Goal: Find specific page/section: Find specific page/section

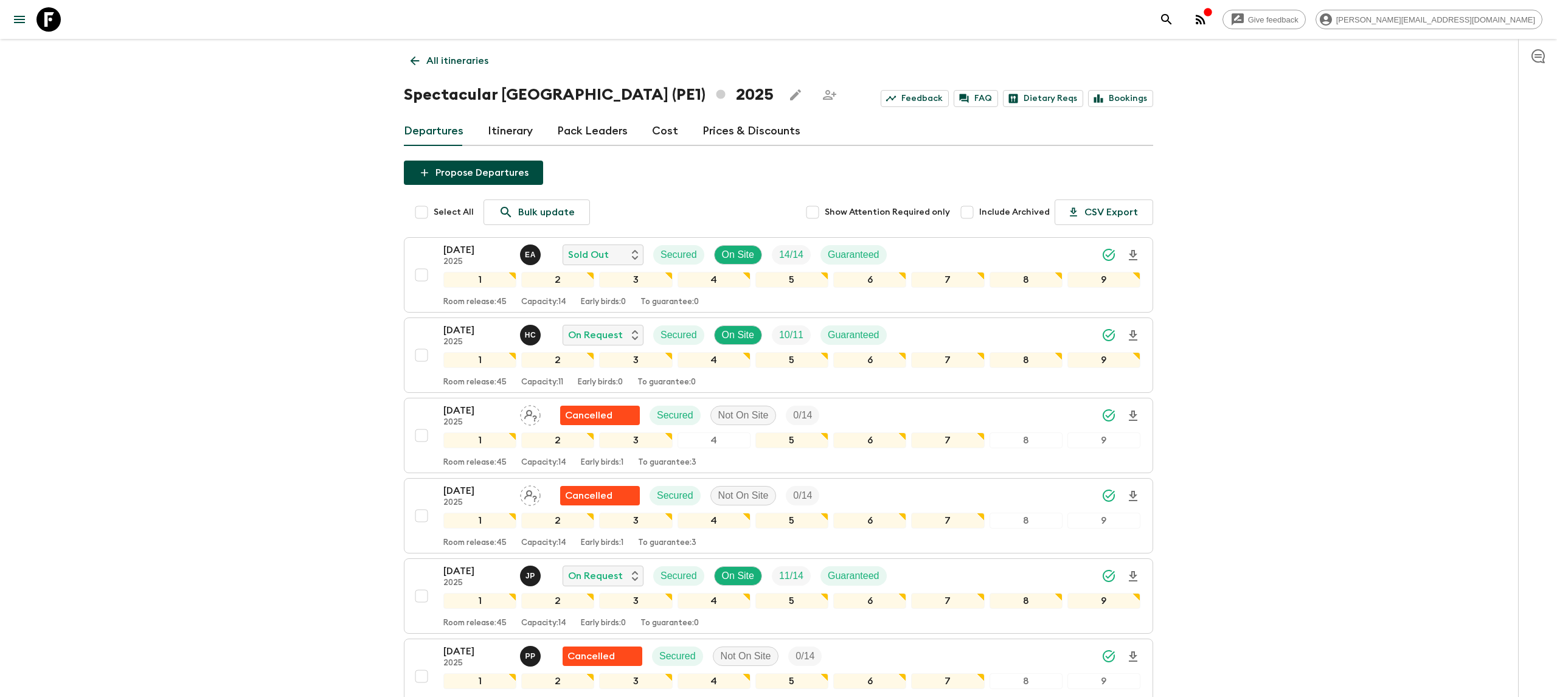
scroll to position [168, 0]
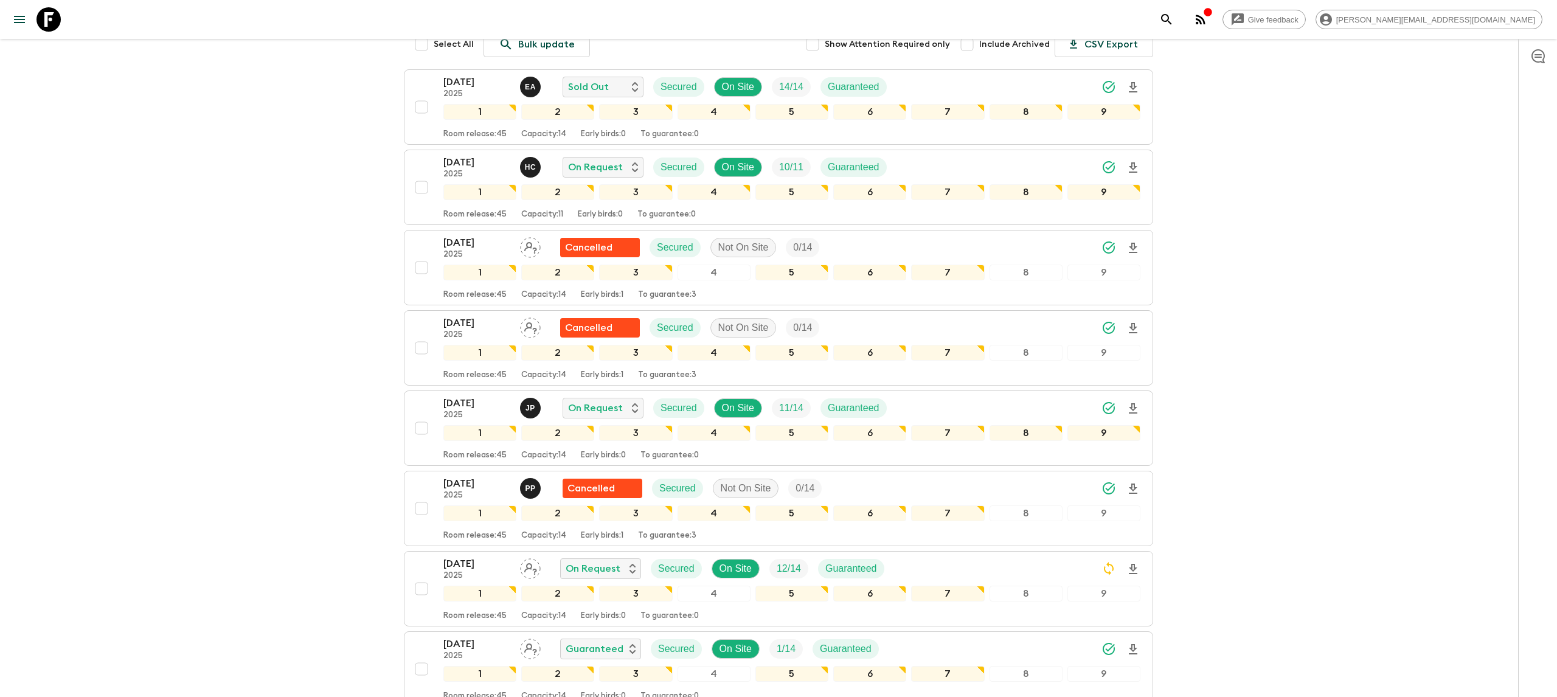
click at [40, 13] on icon at bounding box center [48, 19] width 24 height 24
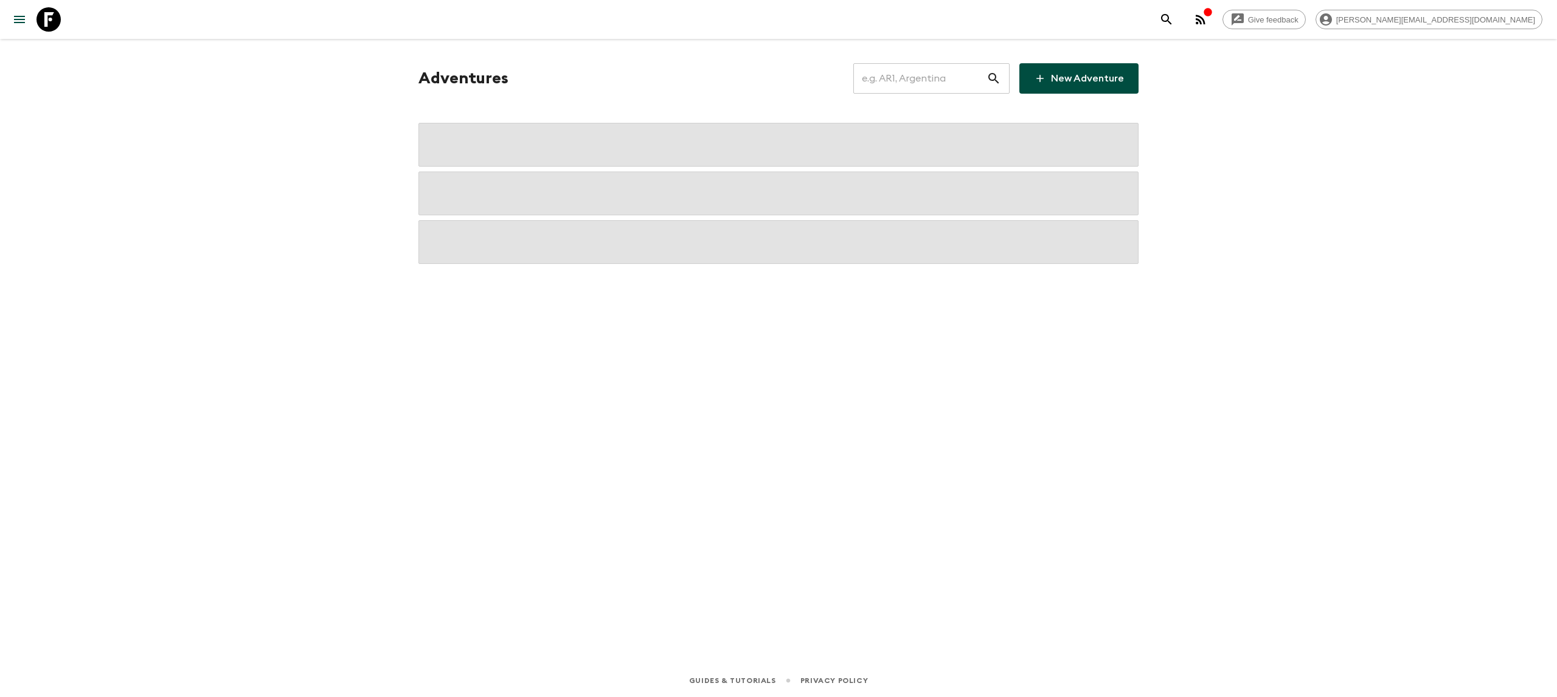
click at [933, 71] on input "text" at bounding box center [919, 78] width 133 height 34
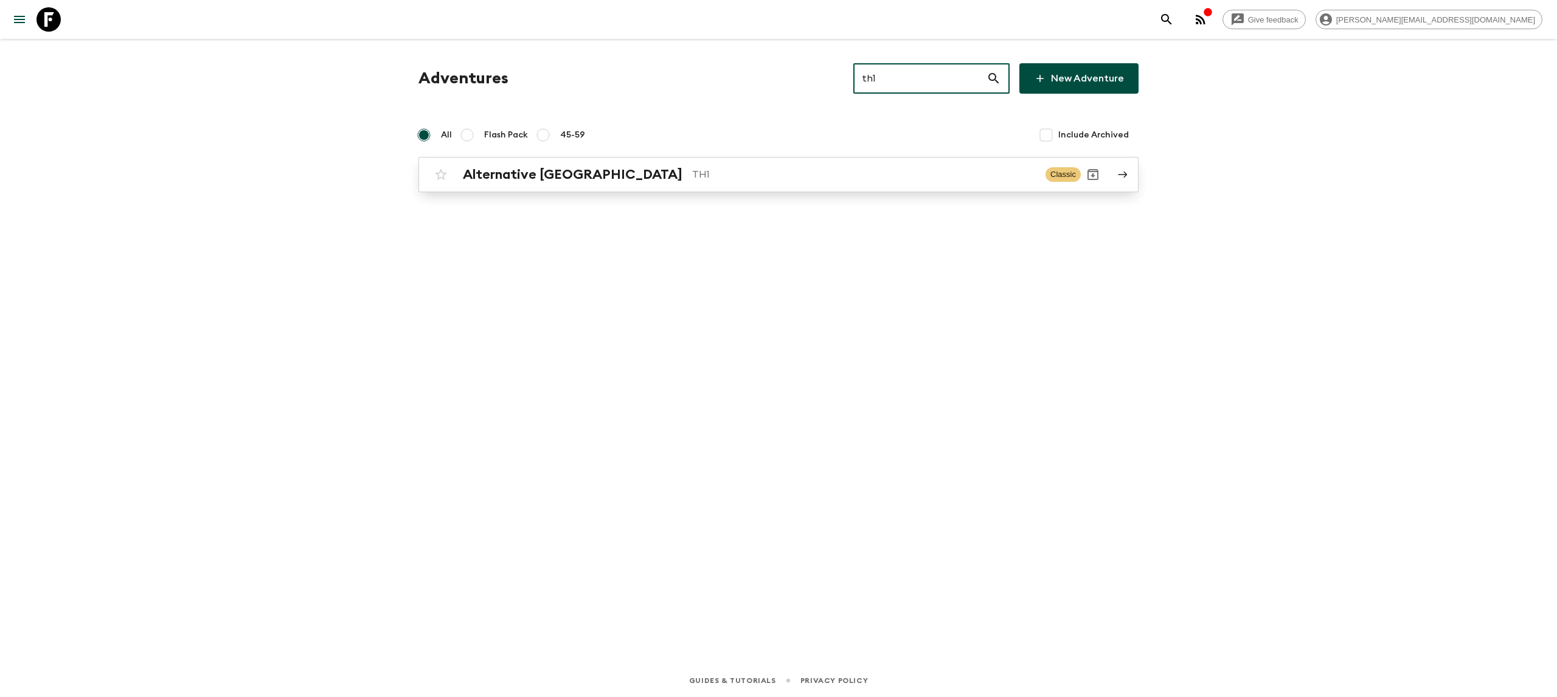
type input "th1"
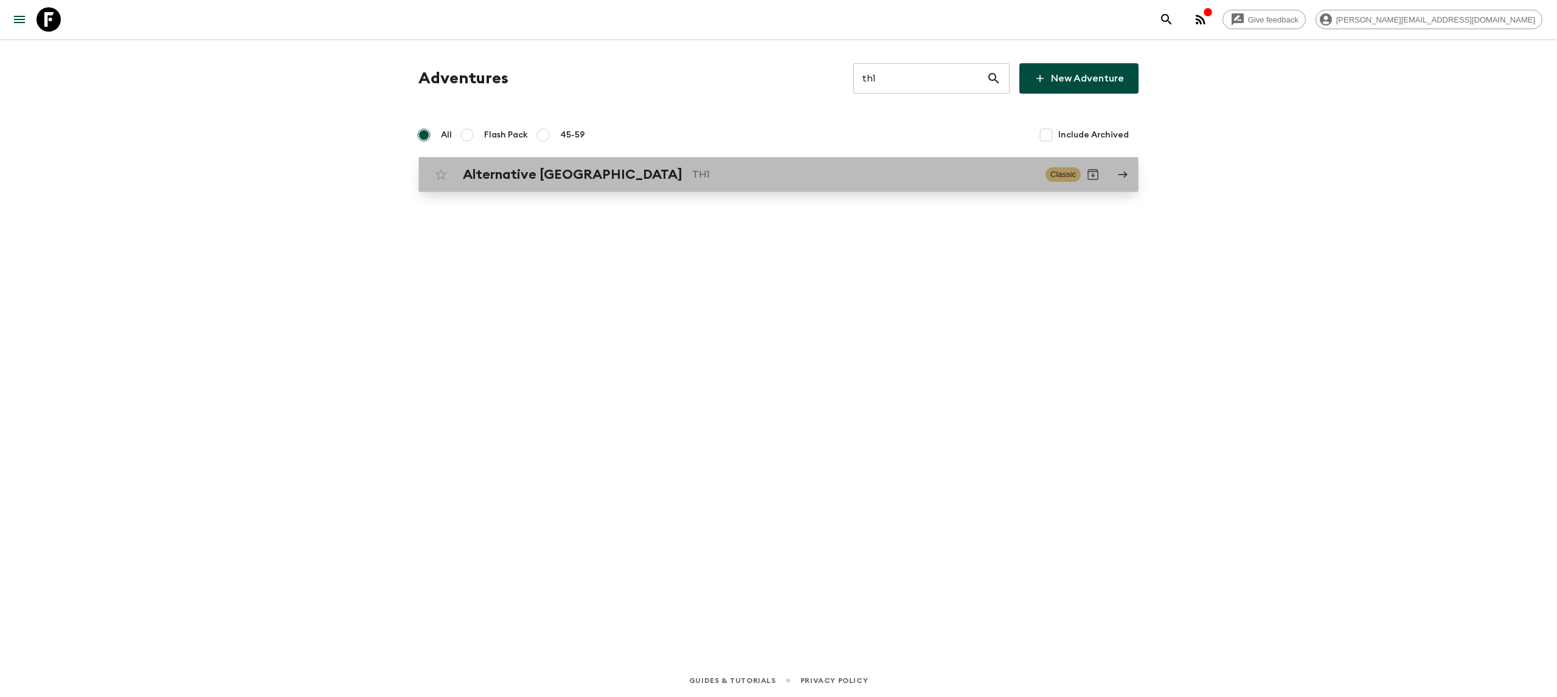
click at [692, 165] on div "Alternative [GEOGRAPHIC_DATA] TH1 Classic" at bounding box center [755, 174] width 652 height 24
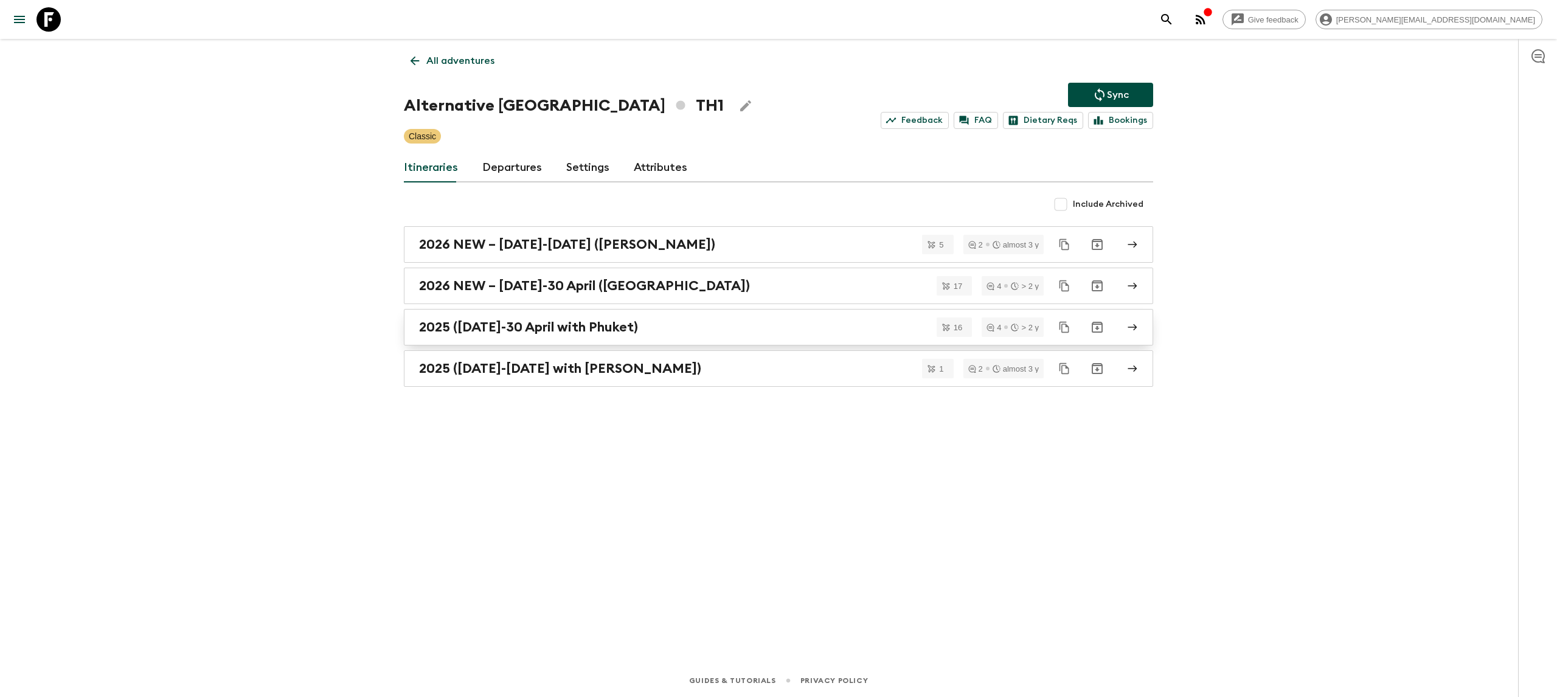
click at [583, 323] on h2 "2025 ([DATE]-30 April with Phuket)" at bounding box center [528, 327] width 219 height 16
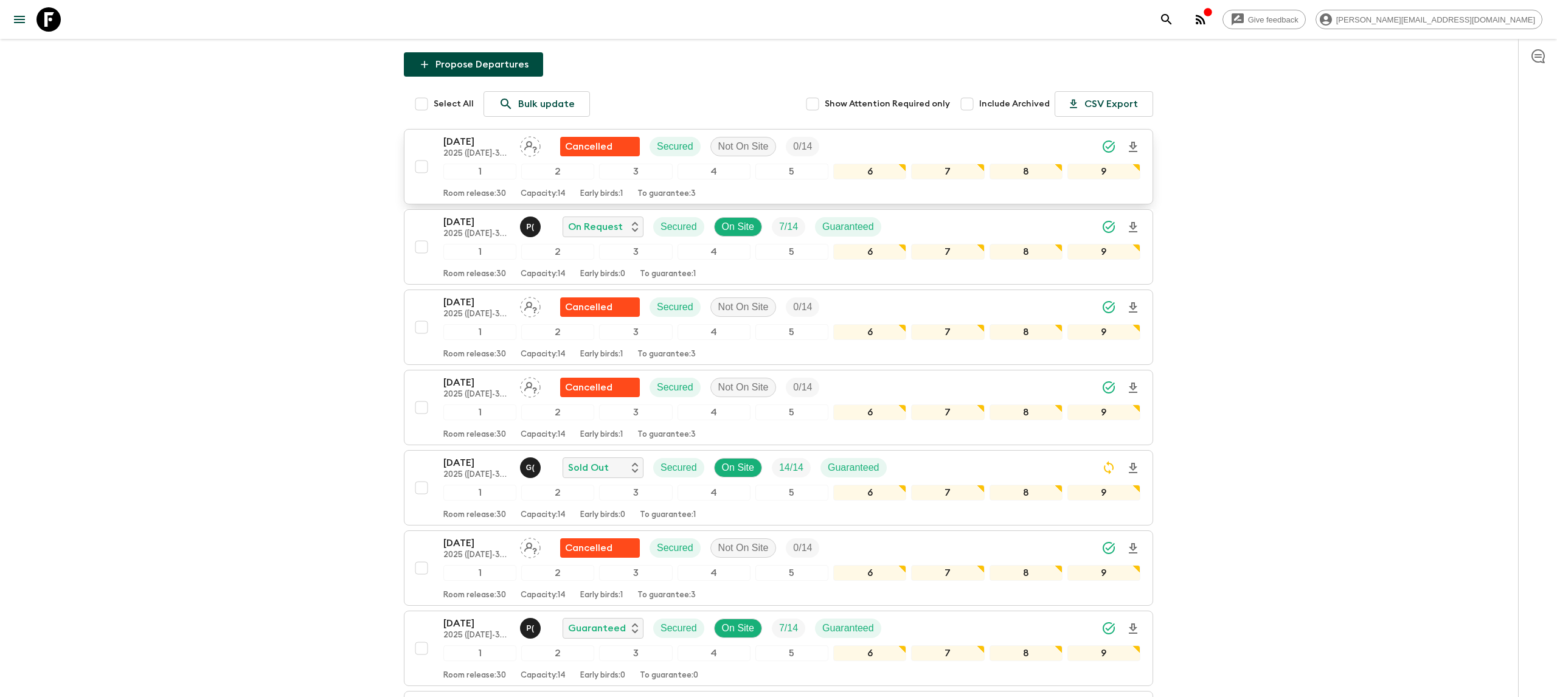
scroll to position [135, 0]
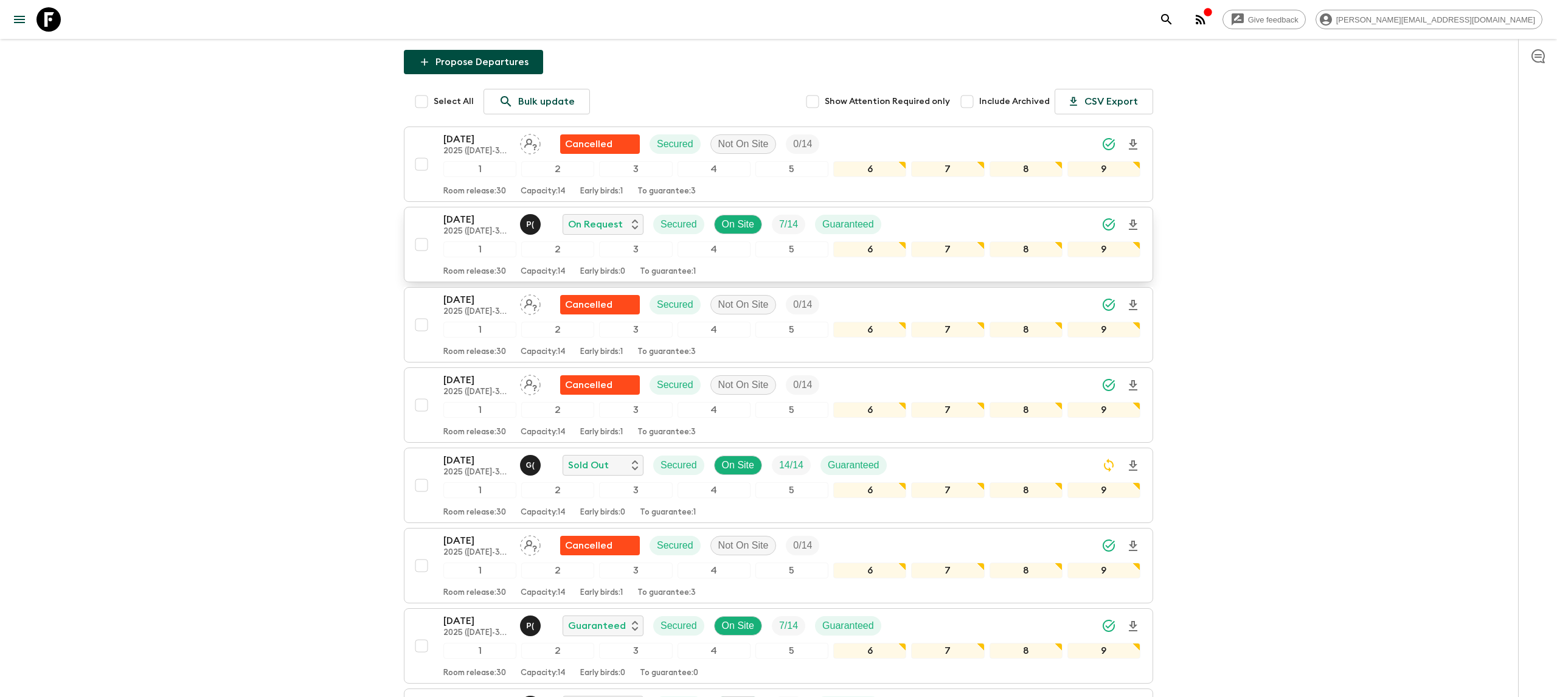
click at [1135, 224] on icon "Download Onboarding" at bounding box center [1133, 225] width 9 height 10
click at [50, 15] on icon at bounding box center [48, 19] width 24 height 24
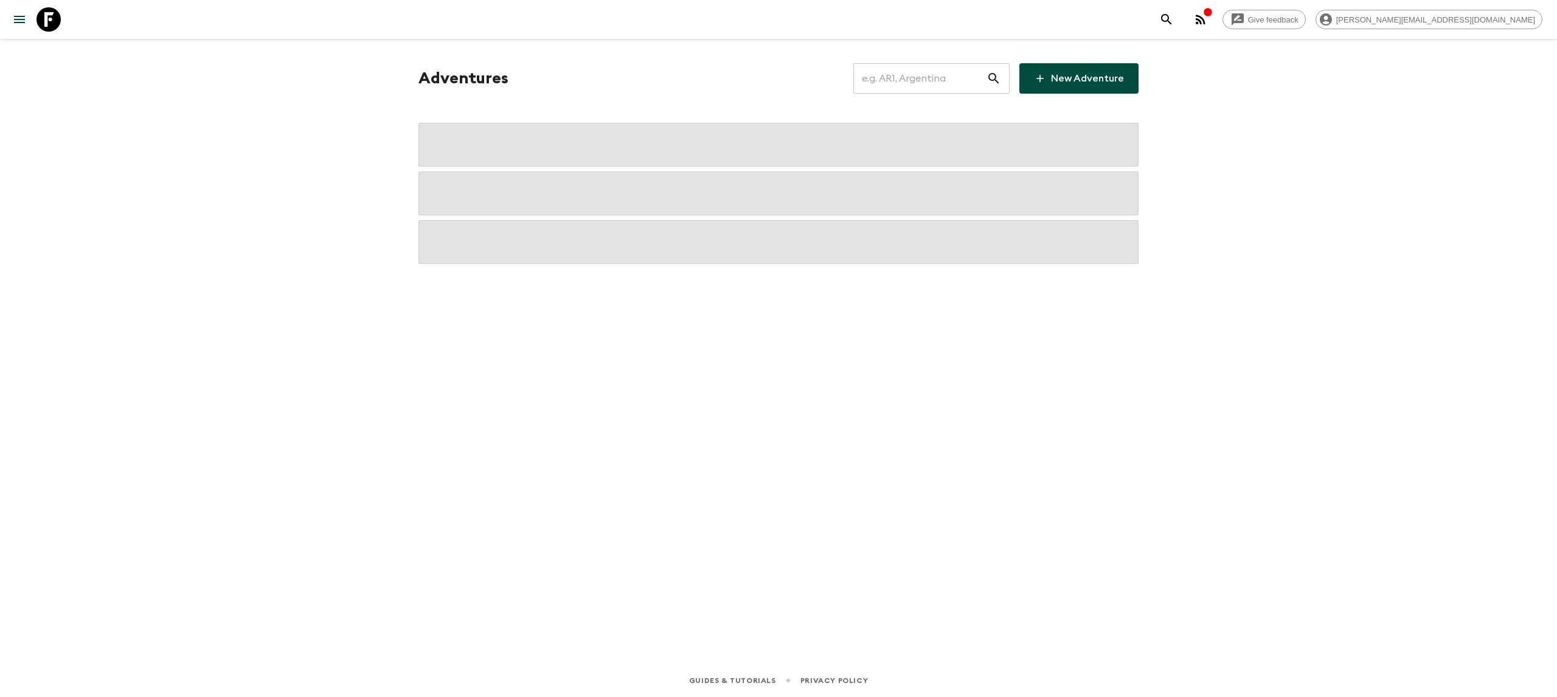
click at [900, 72] on input "text" at bounding box center [919, 78] width 133 height 34
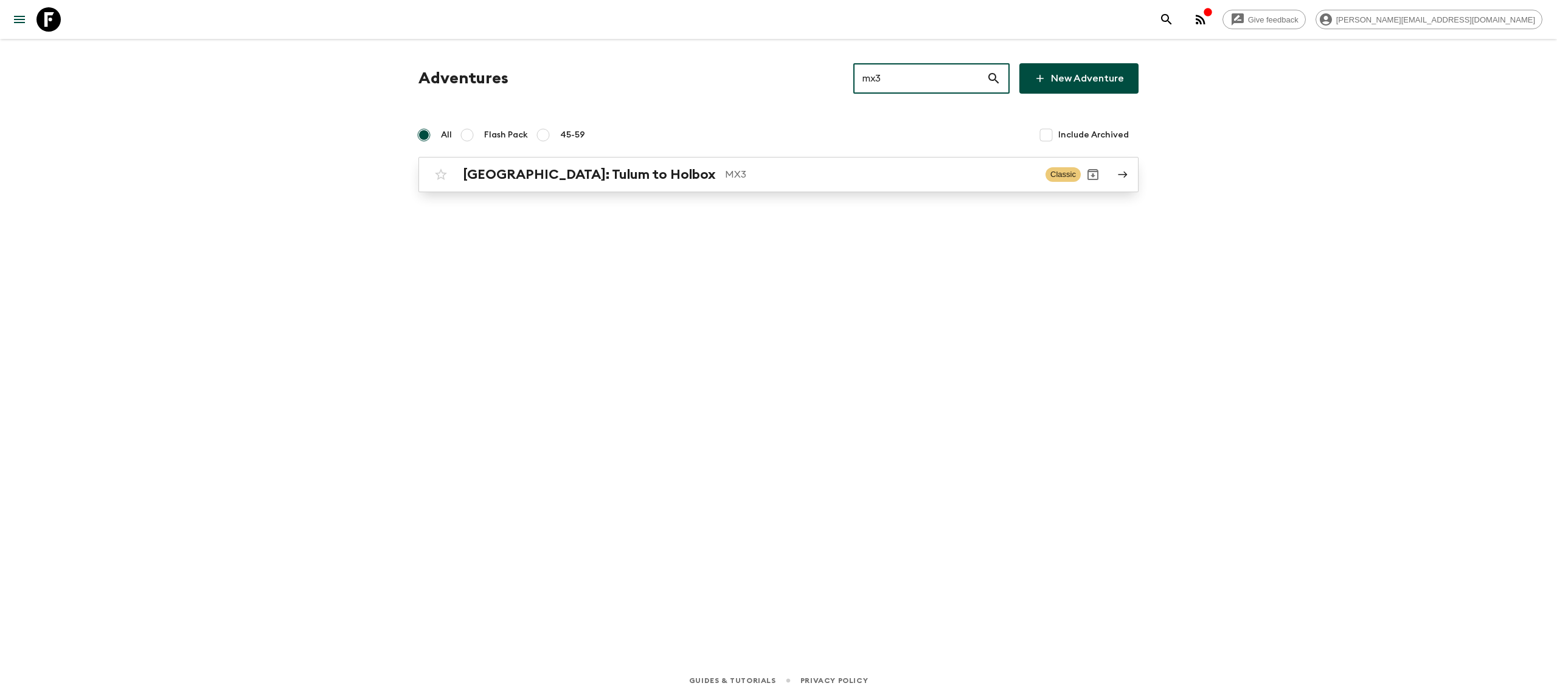
type input "mx3"
click at [792, 172] on p "MX3" at bounding box center [880, 174] width 311 height 15
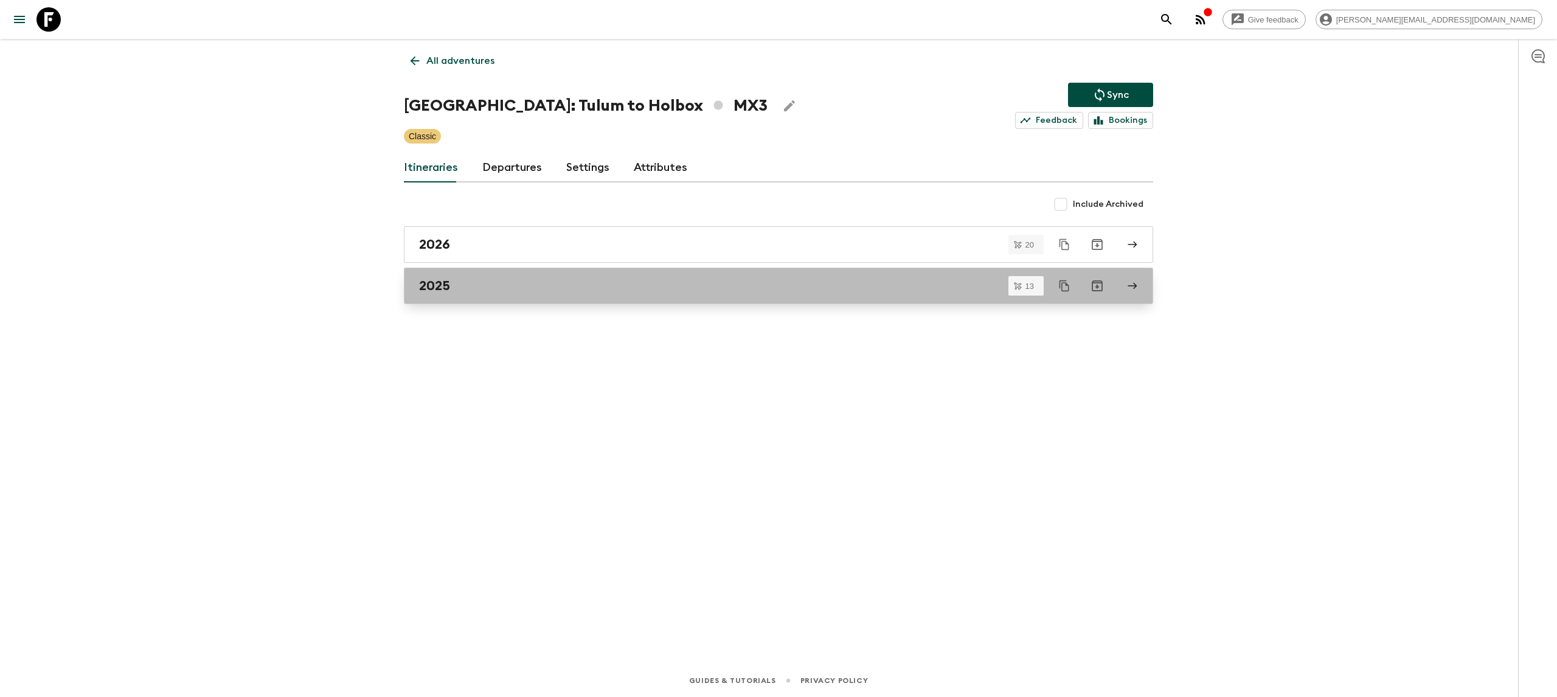
click at [559, 280] on div "2025" at bounding box center [767, 286] width 696 height 16
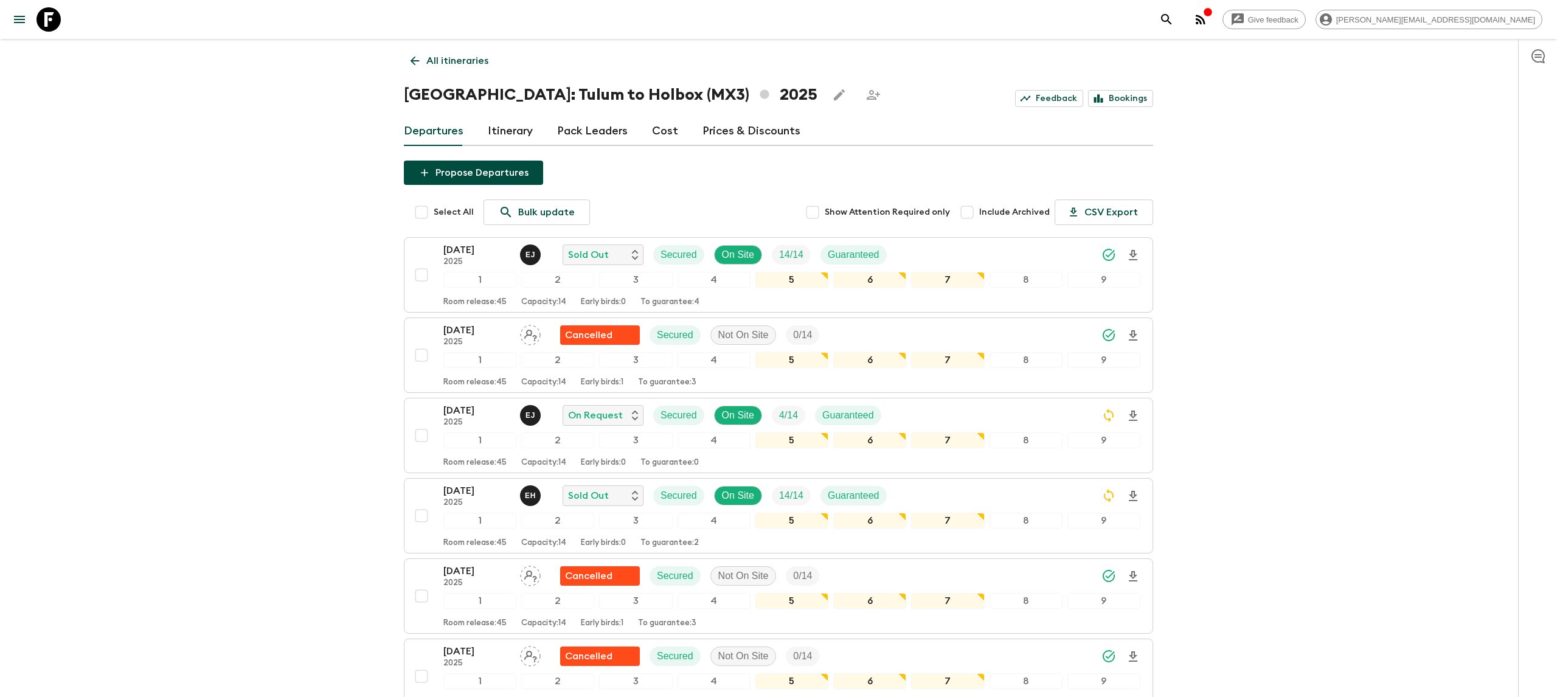
click at [349, 307] on div "Give feedback [PERSON_NAME][EMAIL_ADDRESS][DOMAIN_NAME] All itineraries [GEOGRA…" at bounding box center [778, 693] width 1557 height 1387
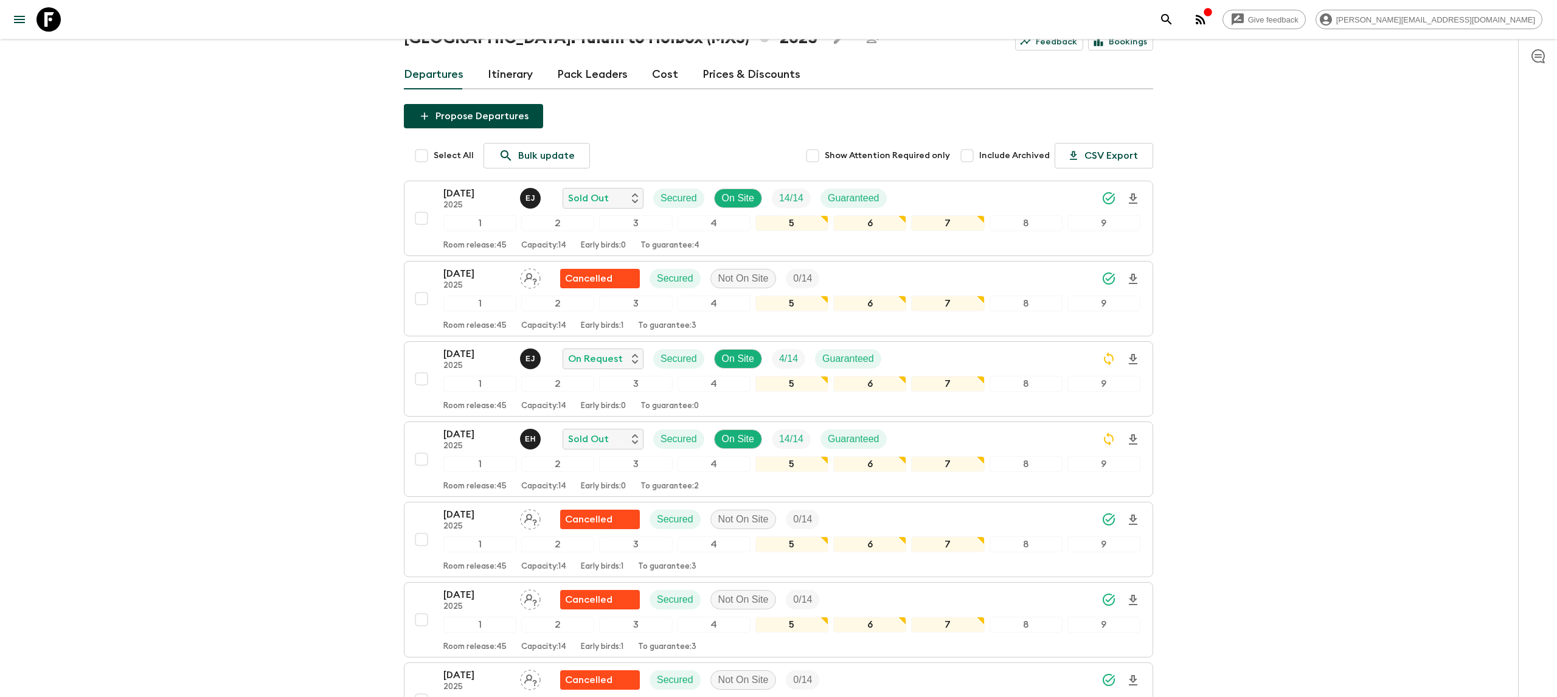
scroll to position [95, 0]
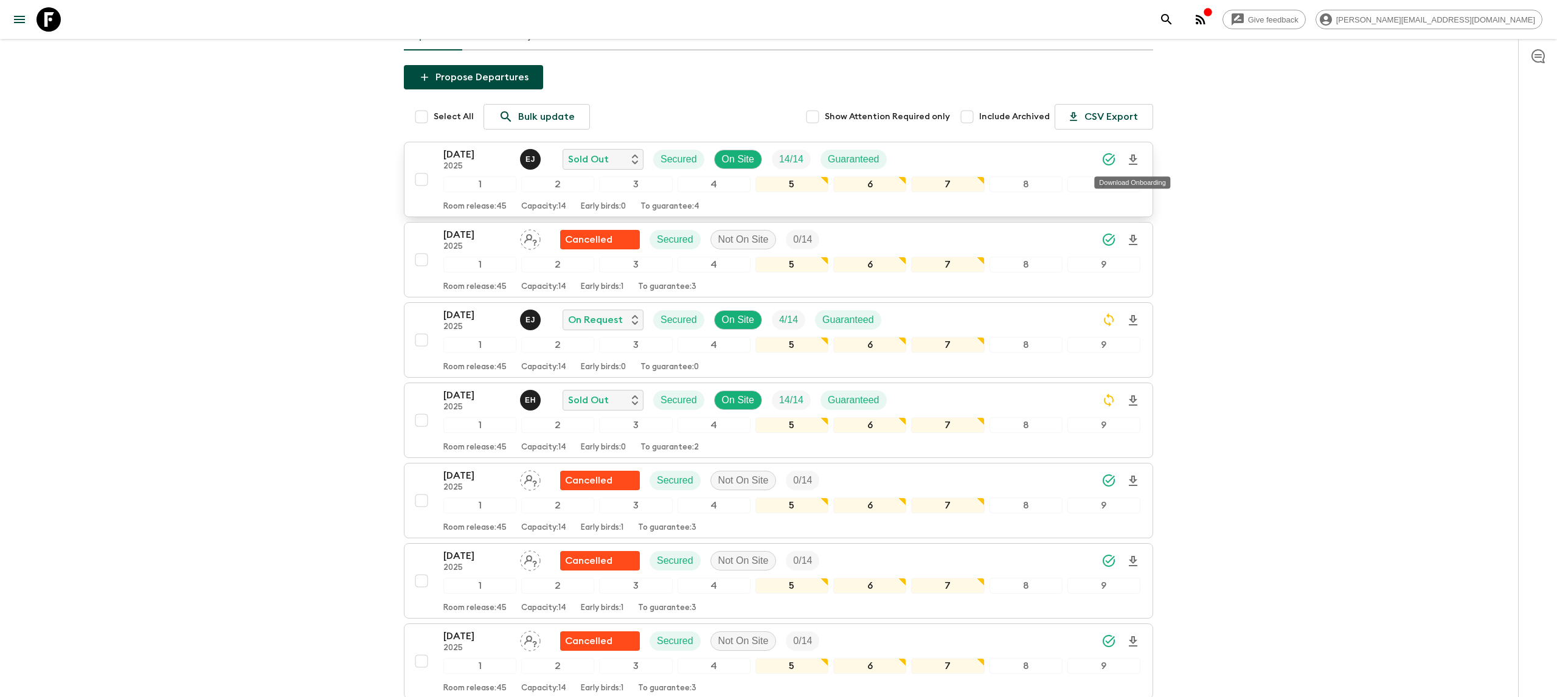
click at [1131, 157] on icon "Download Onboarding" at bounding box center [1133, 159] width 9 height 10
click at [47, 23] on icon at bounding box center [48, 19] width 24 height 24
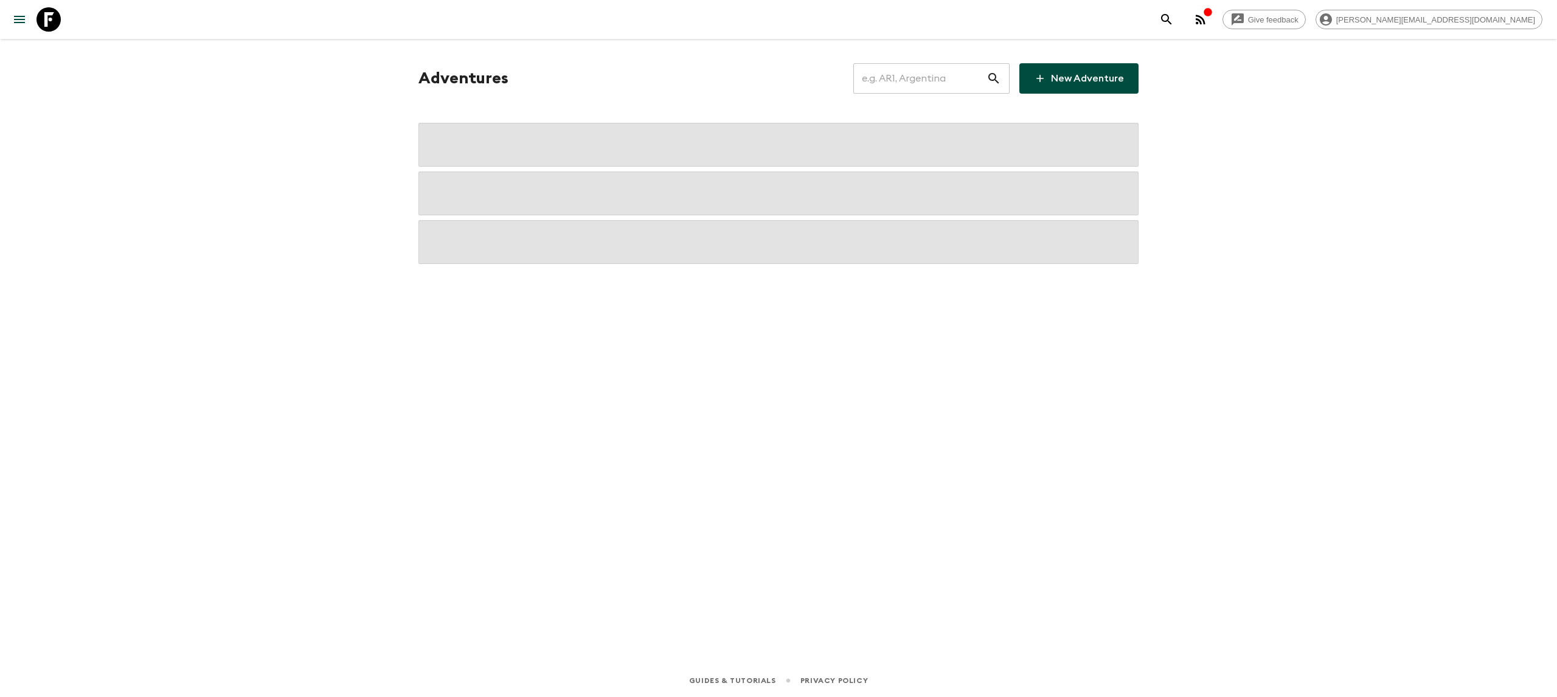
click at [917, 78] on input "text" at bounding box center [919, 78] width 133 height 34
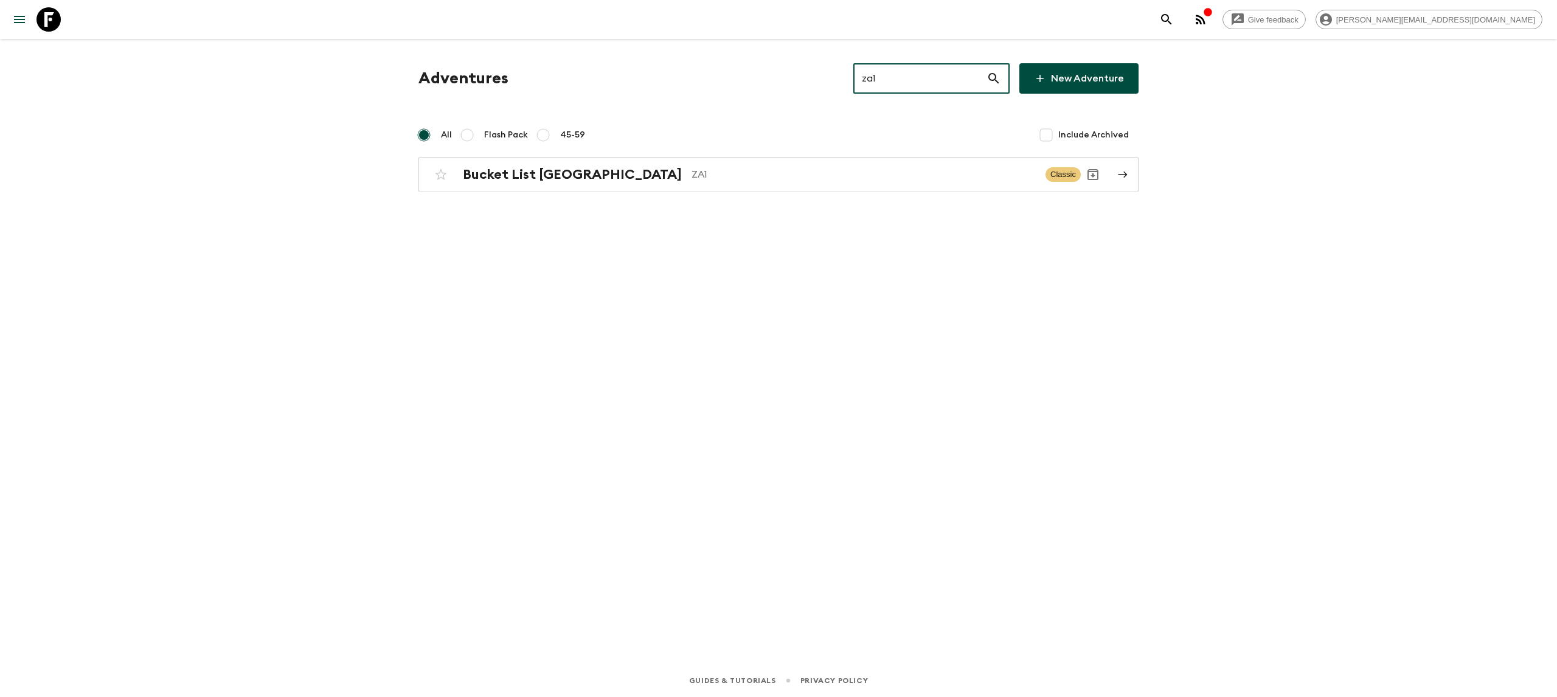
type input "za1"
click at [716, 193] on div "Adventures za1 ​ New Adventure All Flash Pack 45-59 Include Archived Bucket Lis…" at bounding box center [778, 334] width 779 height 591
click at [718, 180] on p "ZA1" at bounding box center [864, 174] width 344 height 15
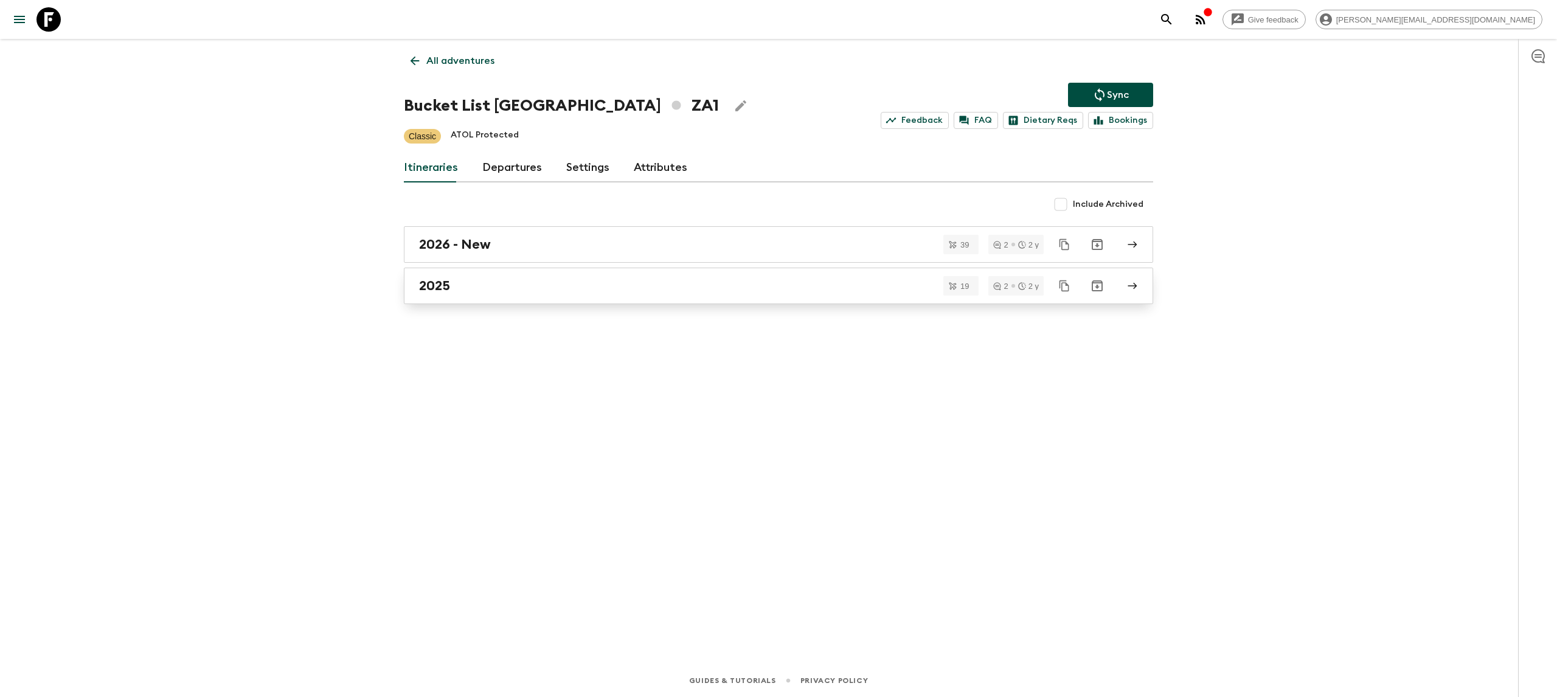
click at [539, 282] on div "2025" at bounding box center [767, 286] width 696 height 16
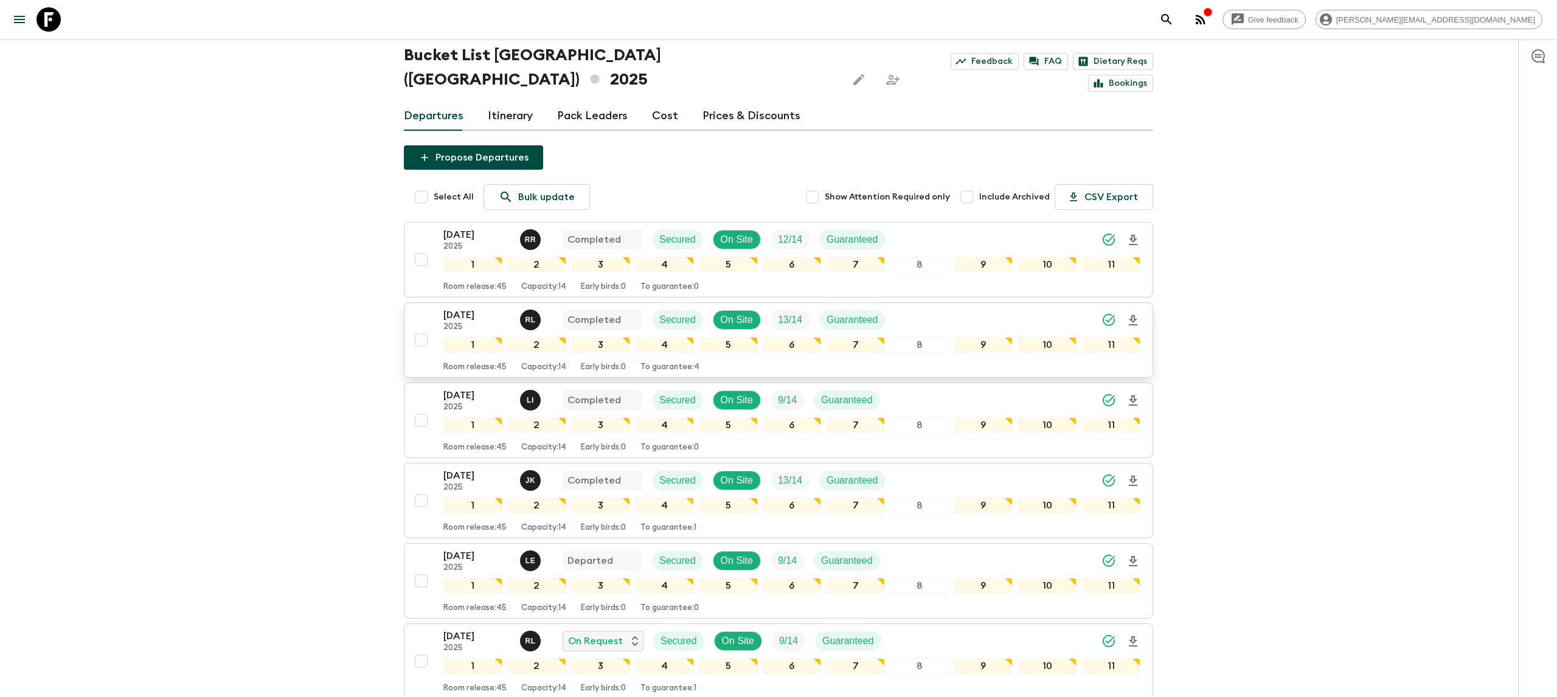
scroll to position [47, 0]
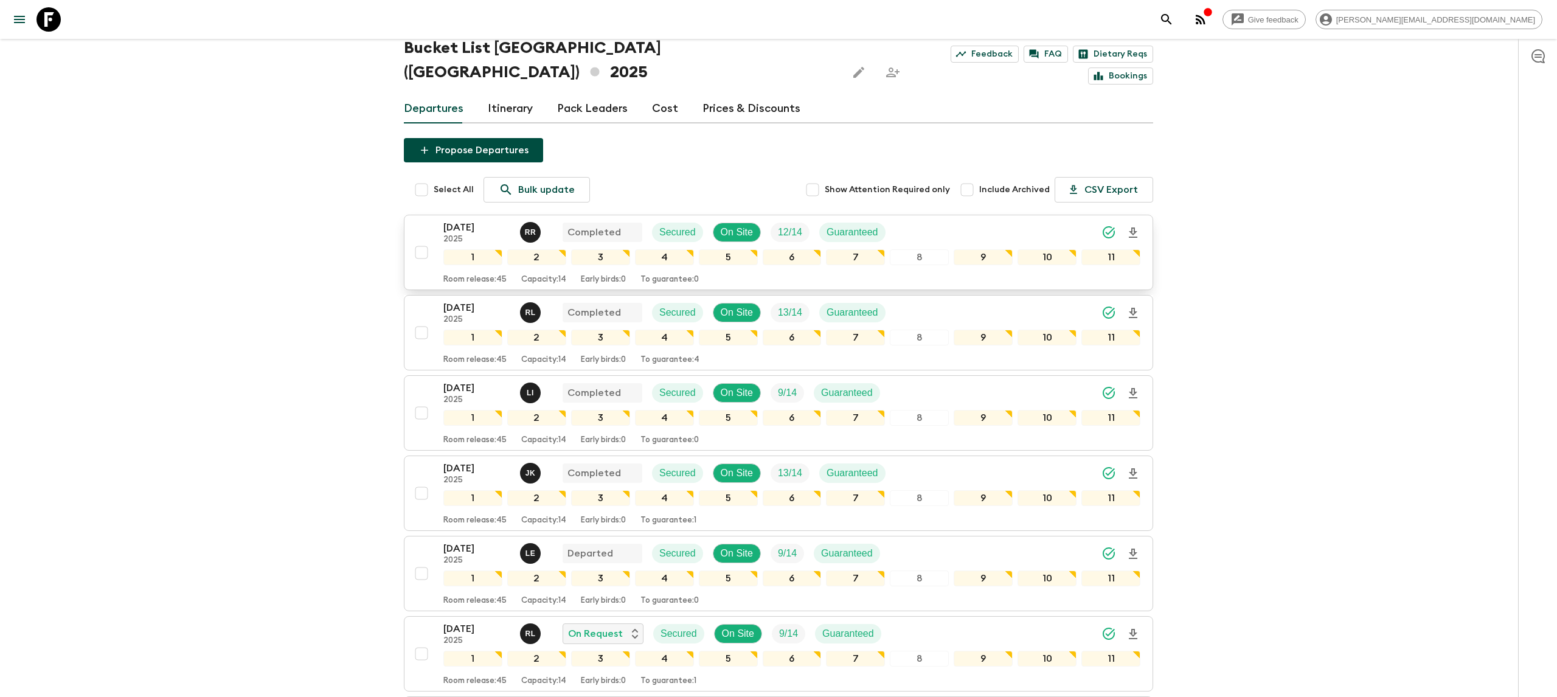
click at [421, 240] on input "checkbox" at bounding box center [421, 252] width 24 height 24
checkbox input "true"
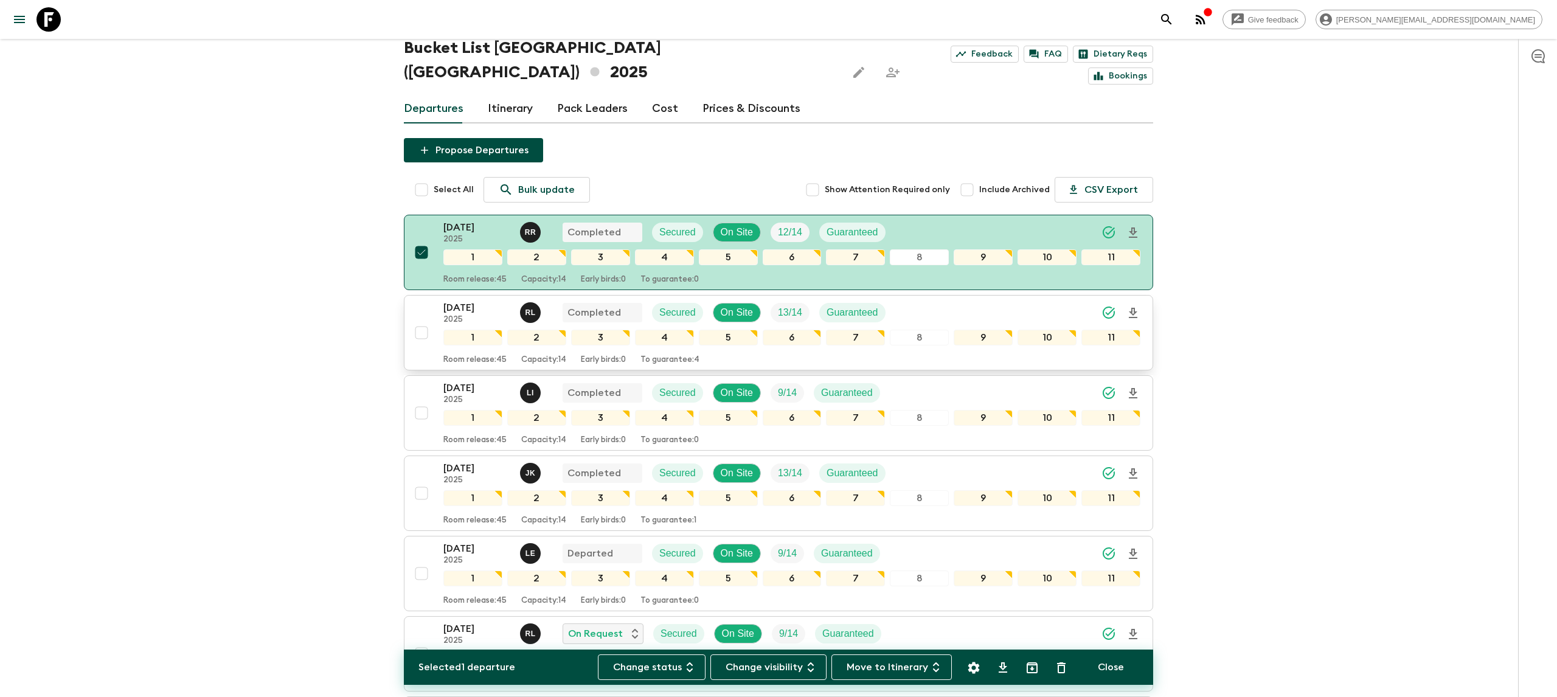
click at [425, 321] on input "checkbox" at bounding box center [421, 333] width 24 height 24
checkbox input "true"
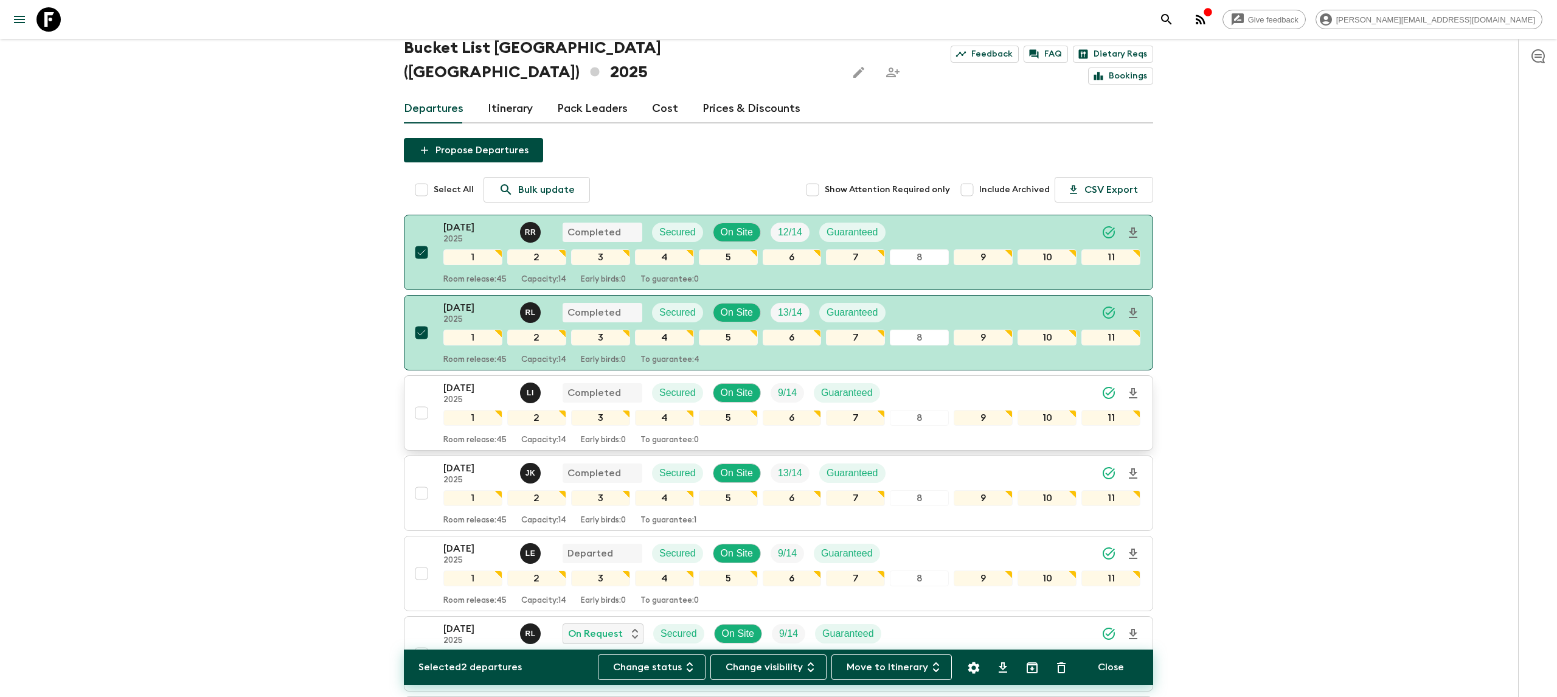
click at [422, 401] on input "checkbox" at bounding box center [421, 413] width 24 height 24
checkbox input "true"
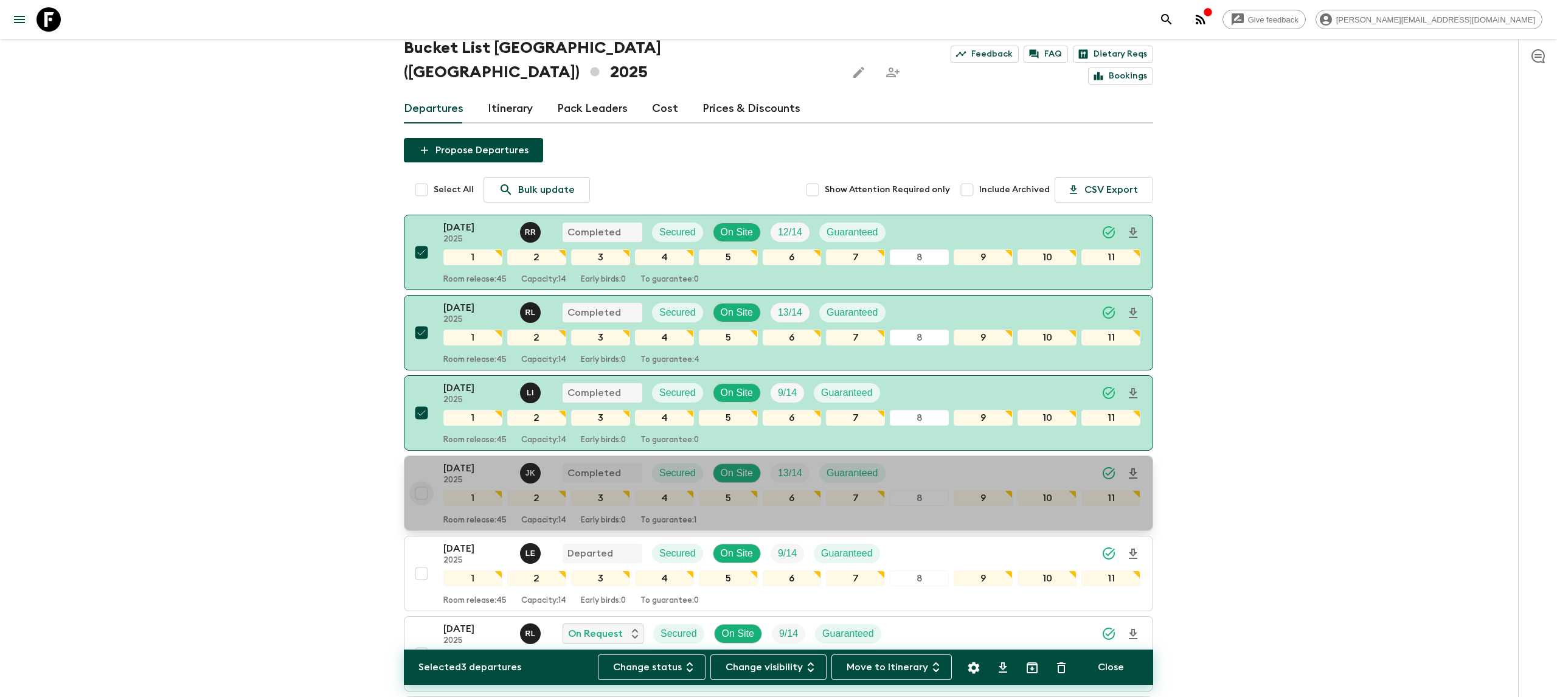
click at [427, 481] on input "checkbox" at bounding box center [421, 493] width 24 height 24
checkbox input "true"
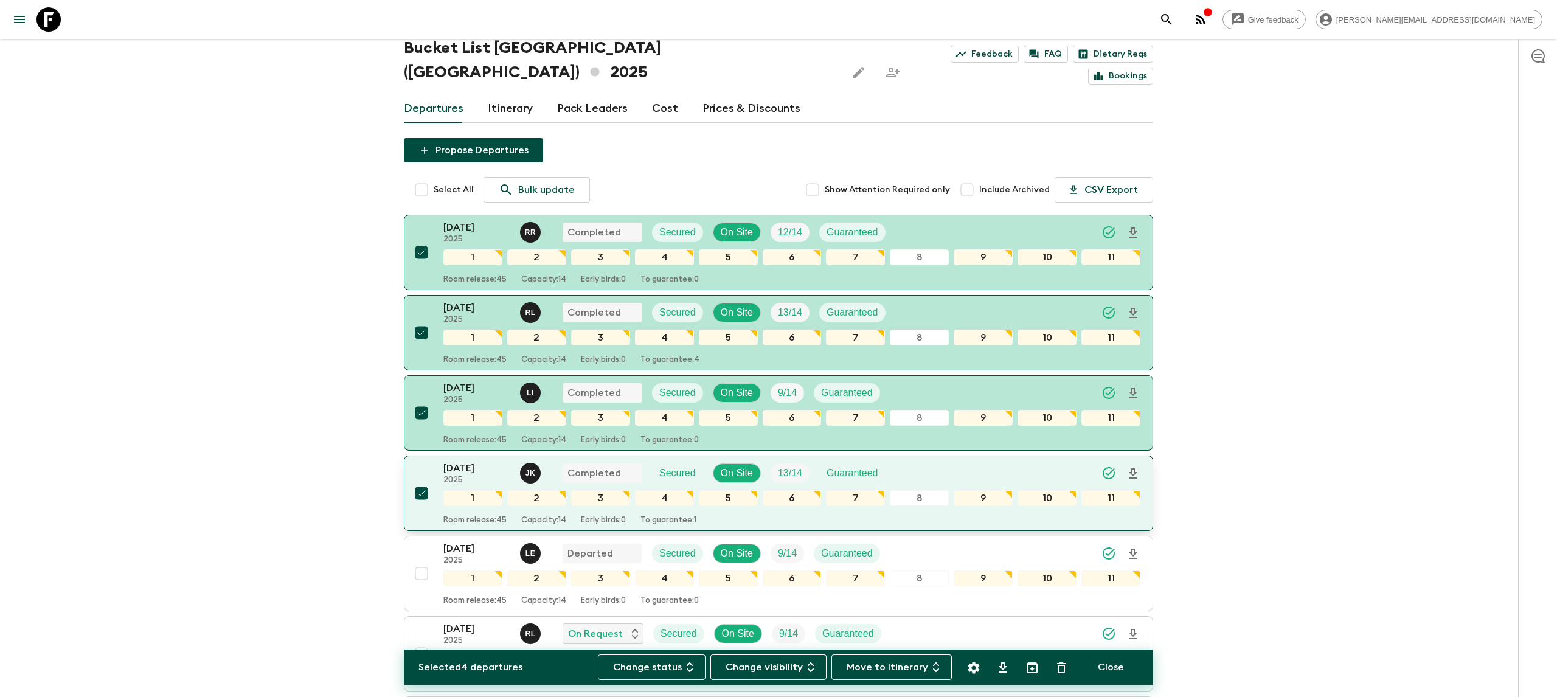
scroll to position [51, 0]
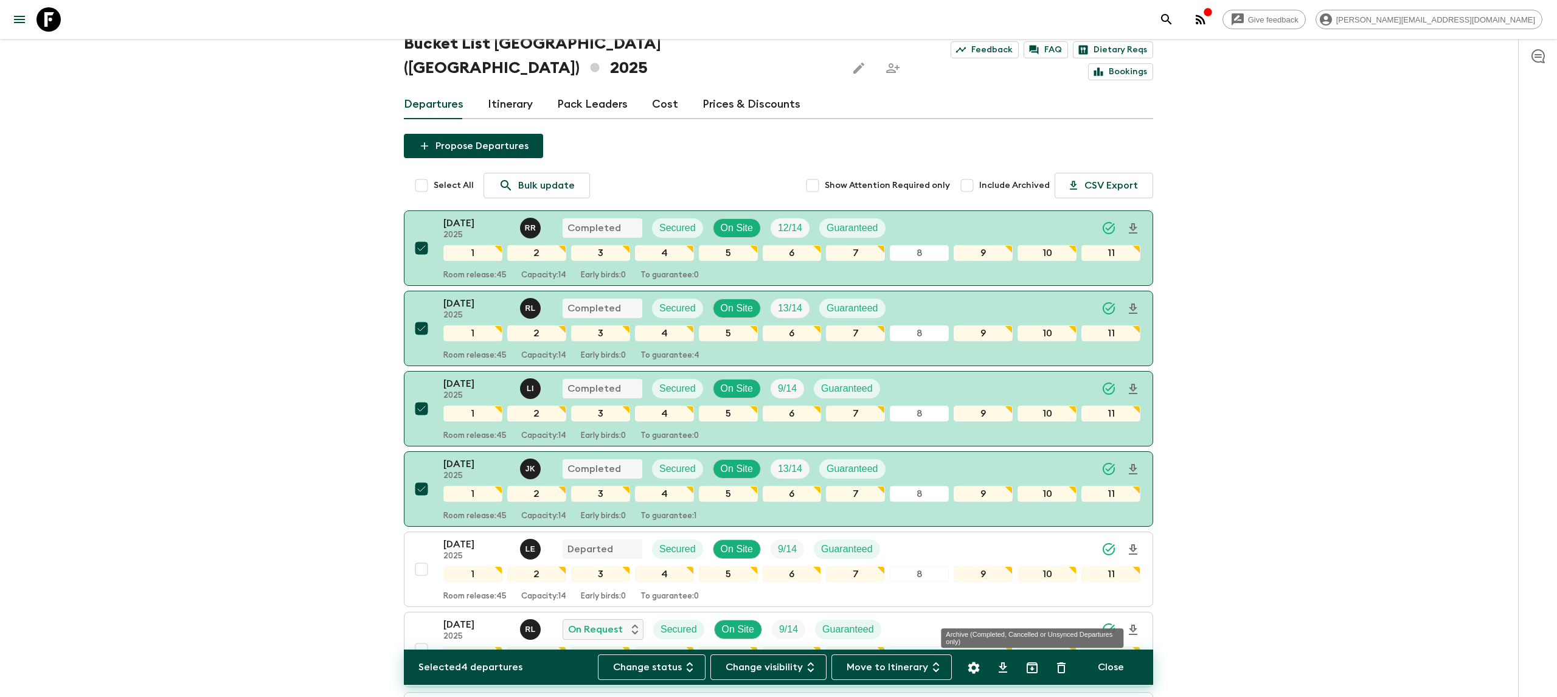
click at [1029, 669] on icon "Archive (Completed, Cancelled or Unsynced Departures only)" at bounding box center [1032, 668] width 15 height 15
checkbox input "false"
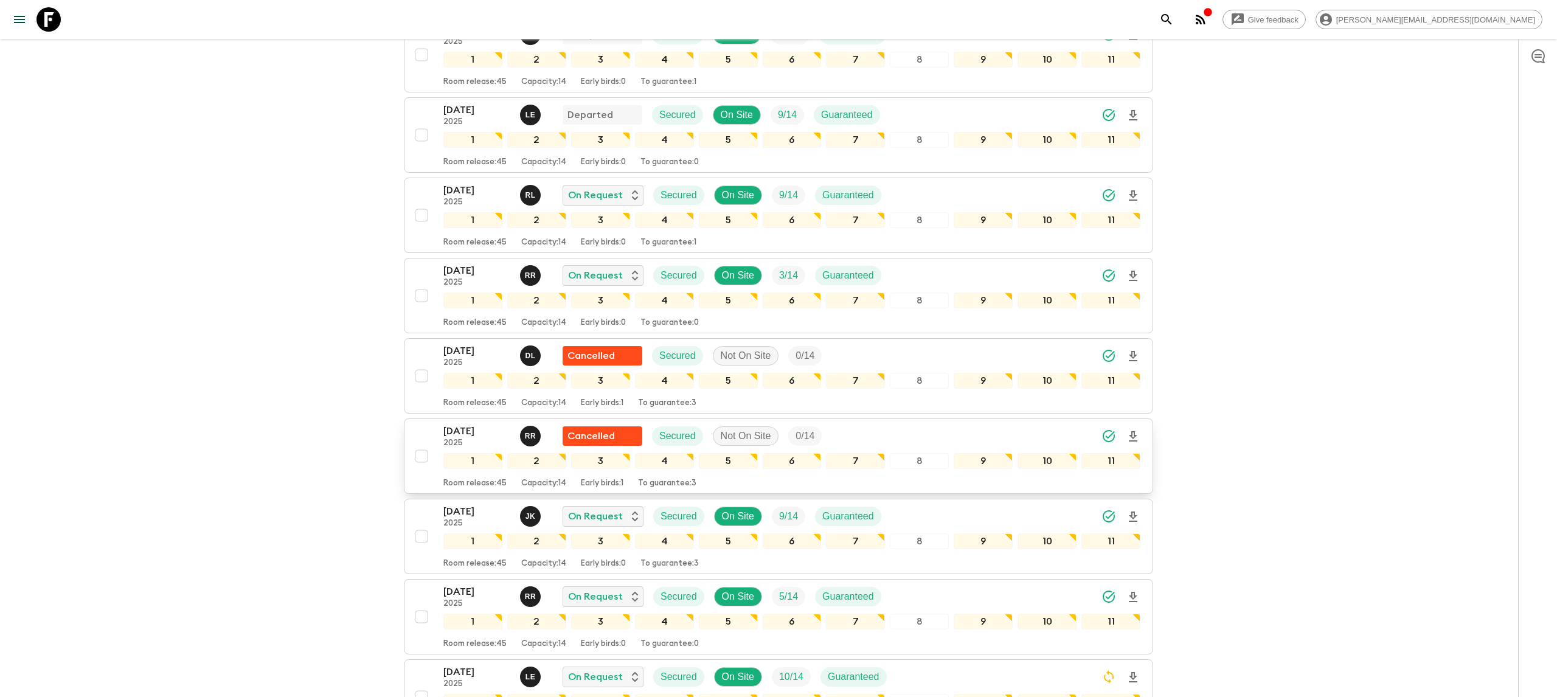
scroll to position [161, 0]
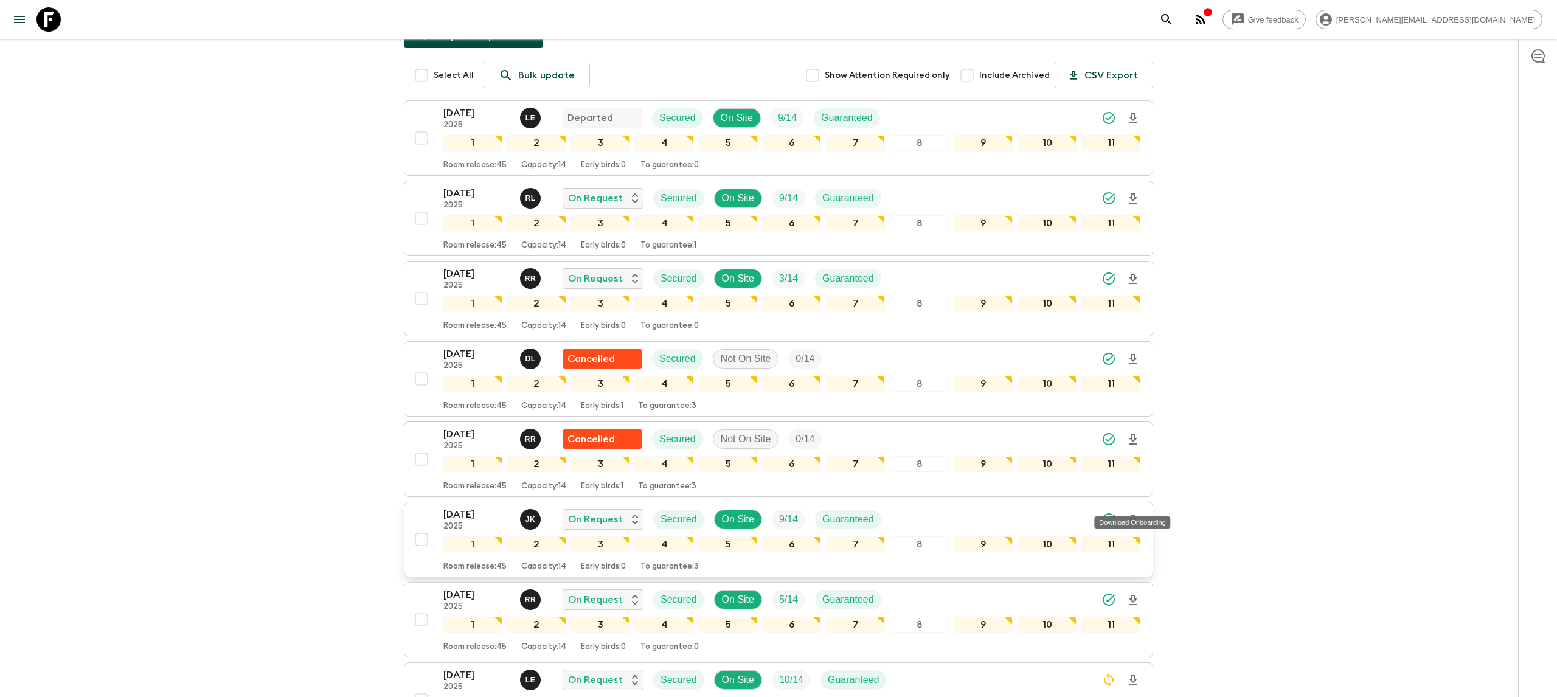
click at [1130, 513] on icon "Download Onboarding" at bounding box center [1133, 520] width 15 height 15
